Goal: Task Accomplishment & Management: Complete application form

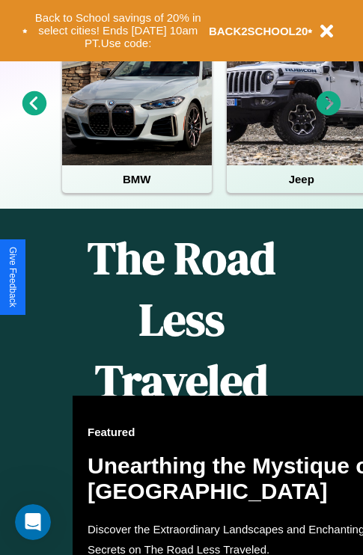
scroll to position [611, 0]
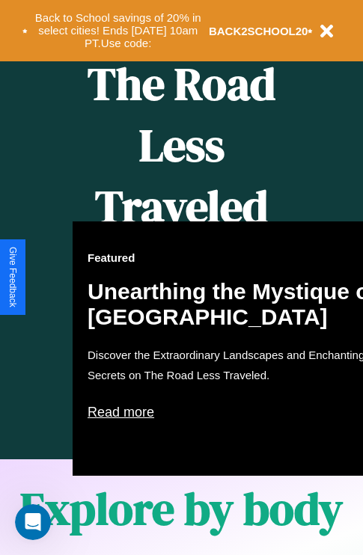
click at [181, 277] on div "Featured Unearthing the Mystique of [GEOGRAPHIC_DATA] Discover the Extraordinar…" at bounding box center [237, 348] width 329 height 254
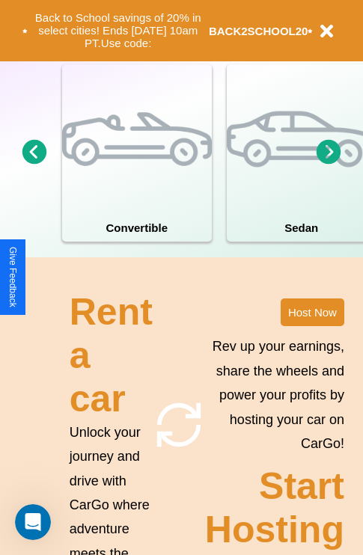
scroll to position [1165, 0]
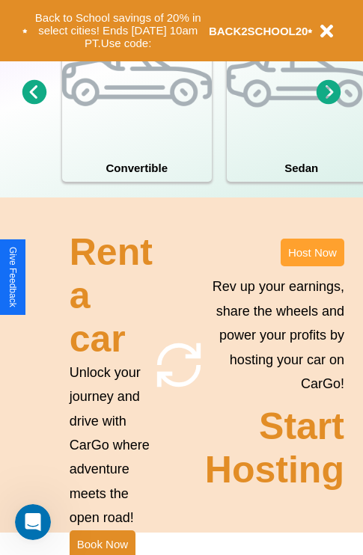
click at [312, 266] on button "Host Now" at bounding box center [312, 252] width 64 height 28
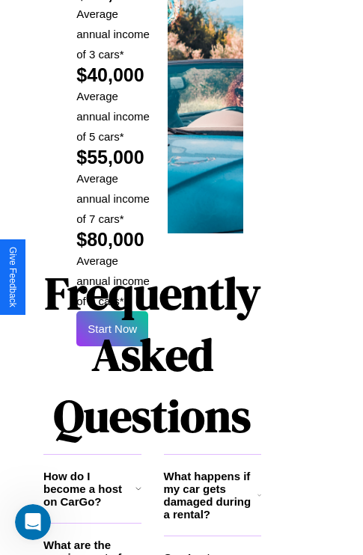
scroll to position [2200, 29]
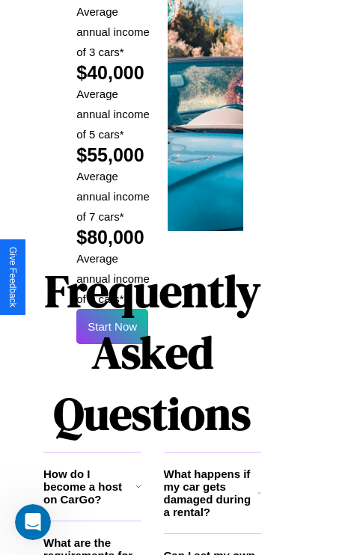
click at [112, 277] on h1 "Frequently Asked Questions" at bounding box center [152, 352] width 218 height 199
